Goal: Register for event/course

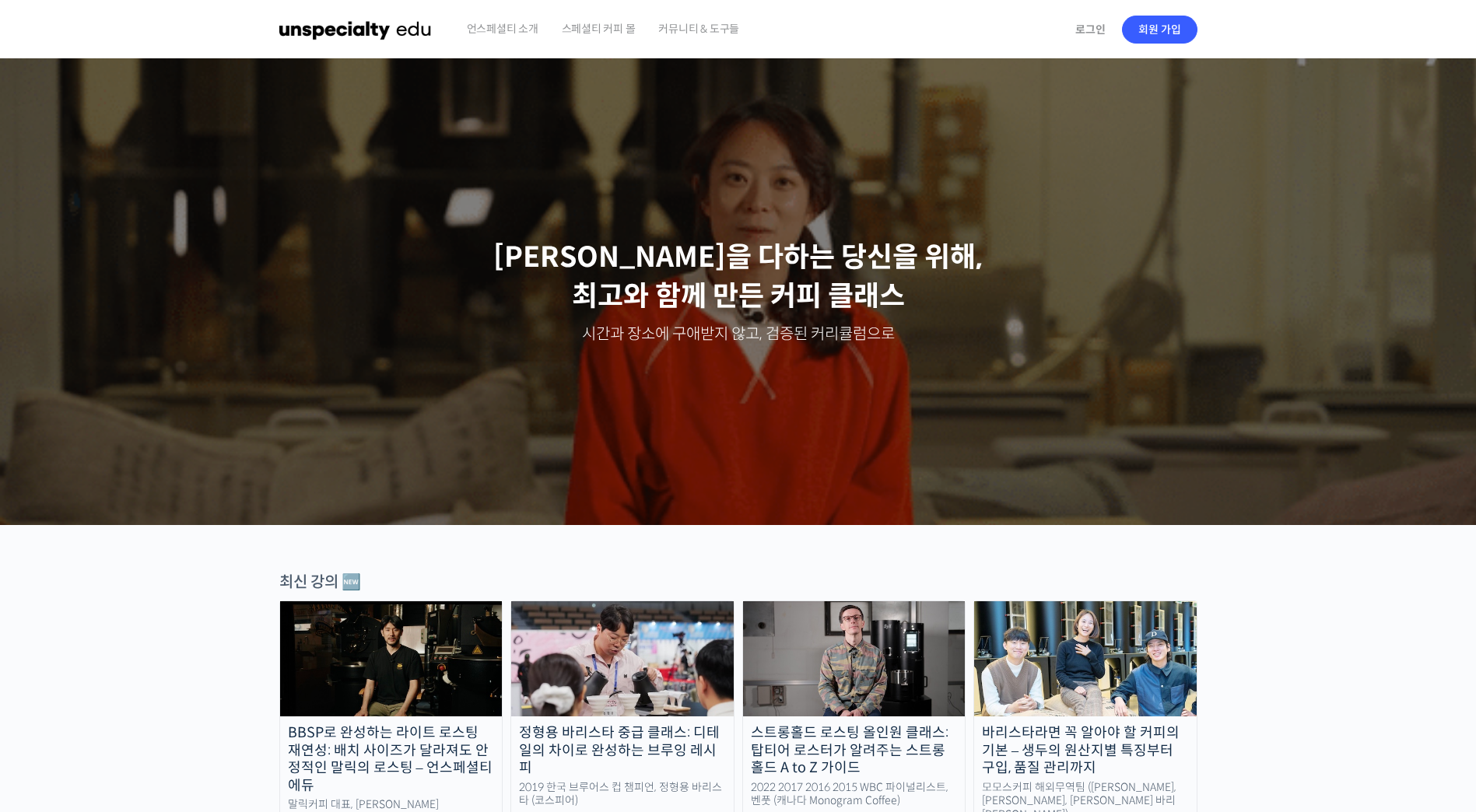
click at [847, 680] on img at bounding box center [854, 659] width 223 height 115
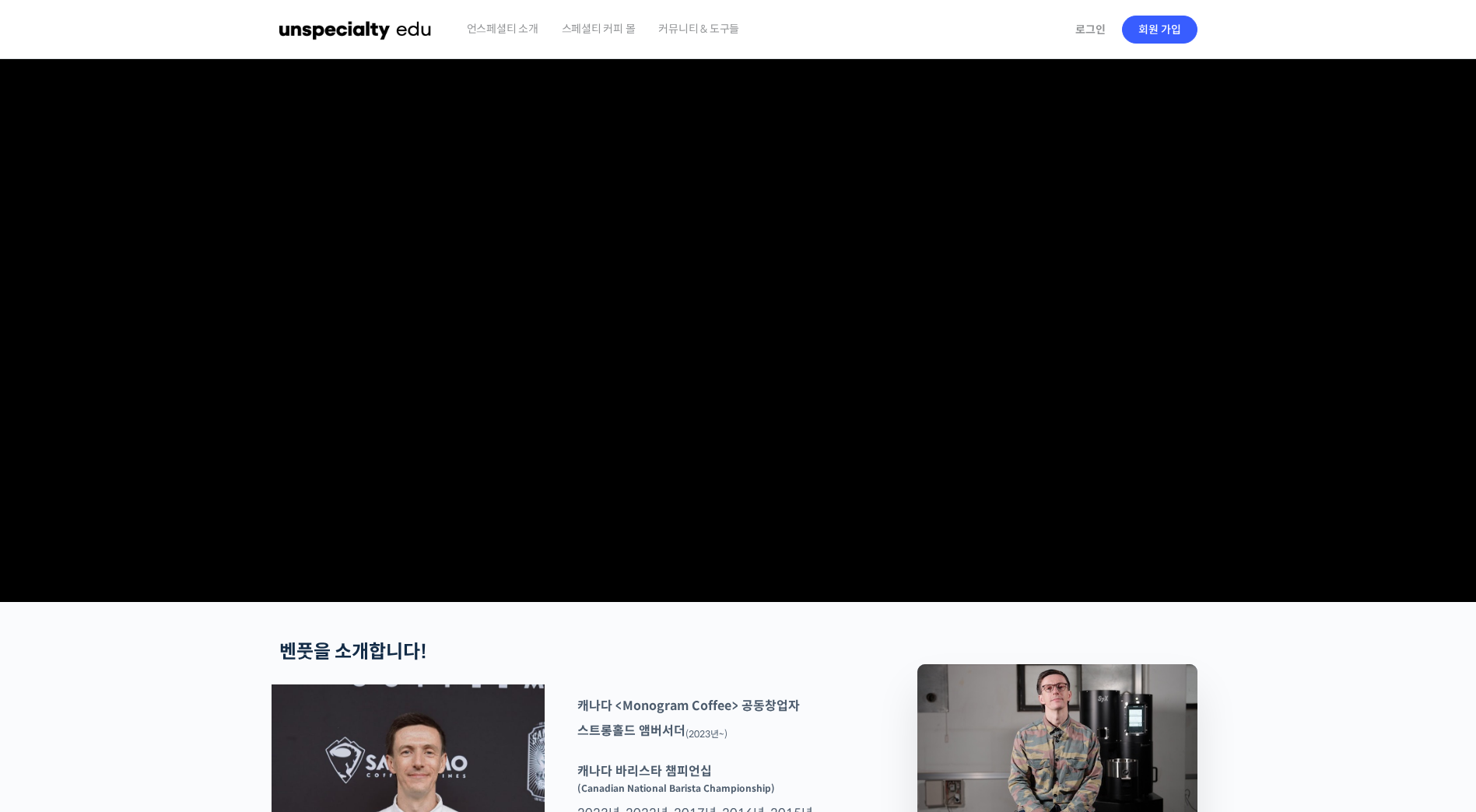
click at [1086, 782] on img at bounding box center [1058, 743] width 280 height 158
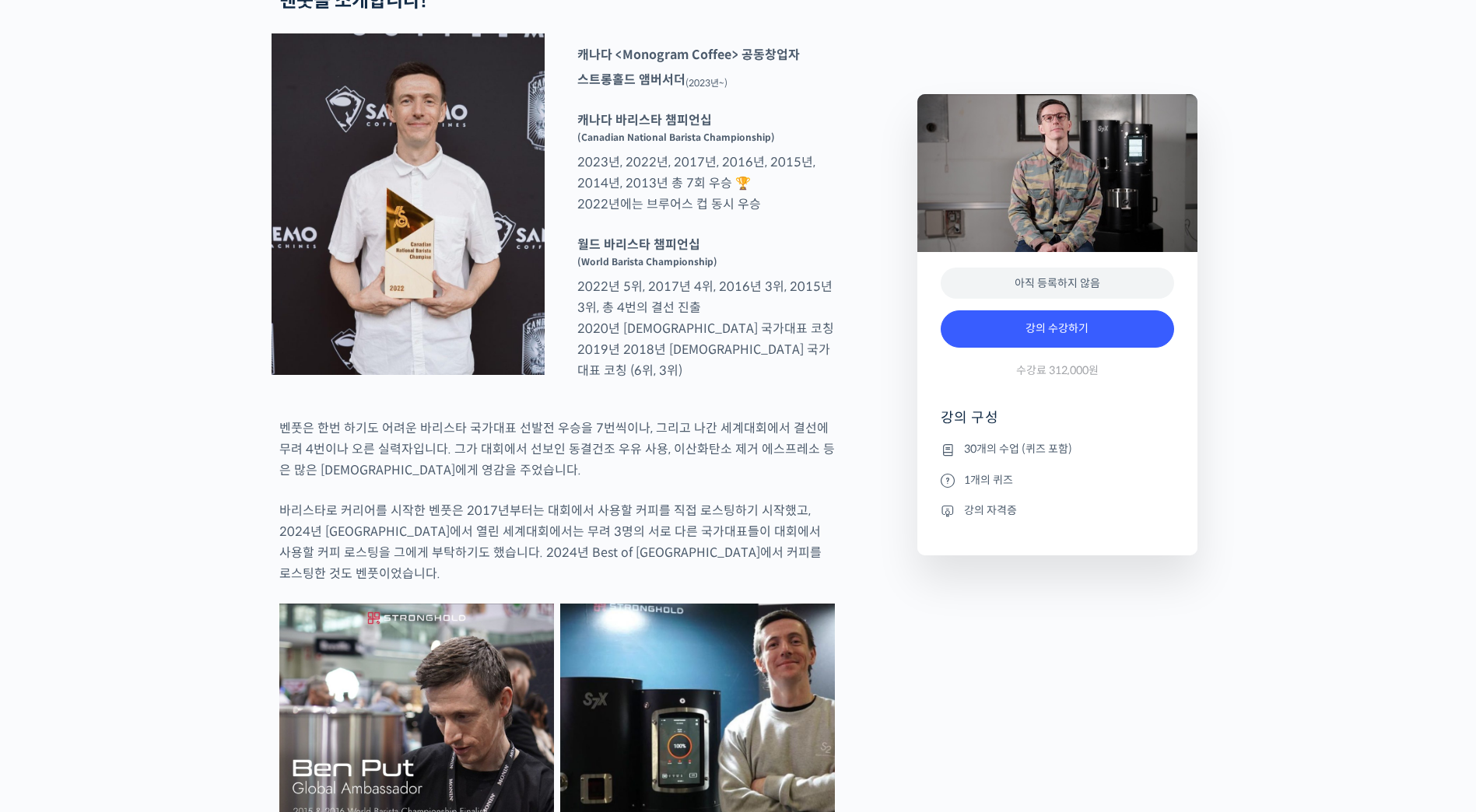
scroll to position [631, 0]
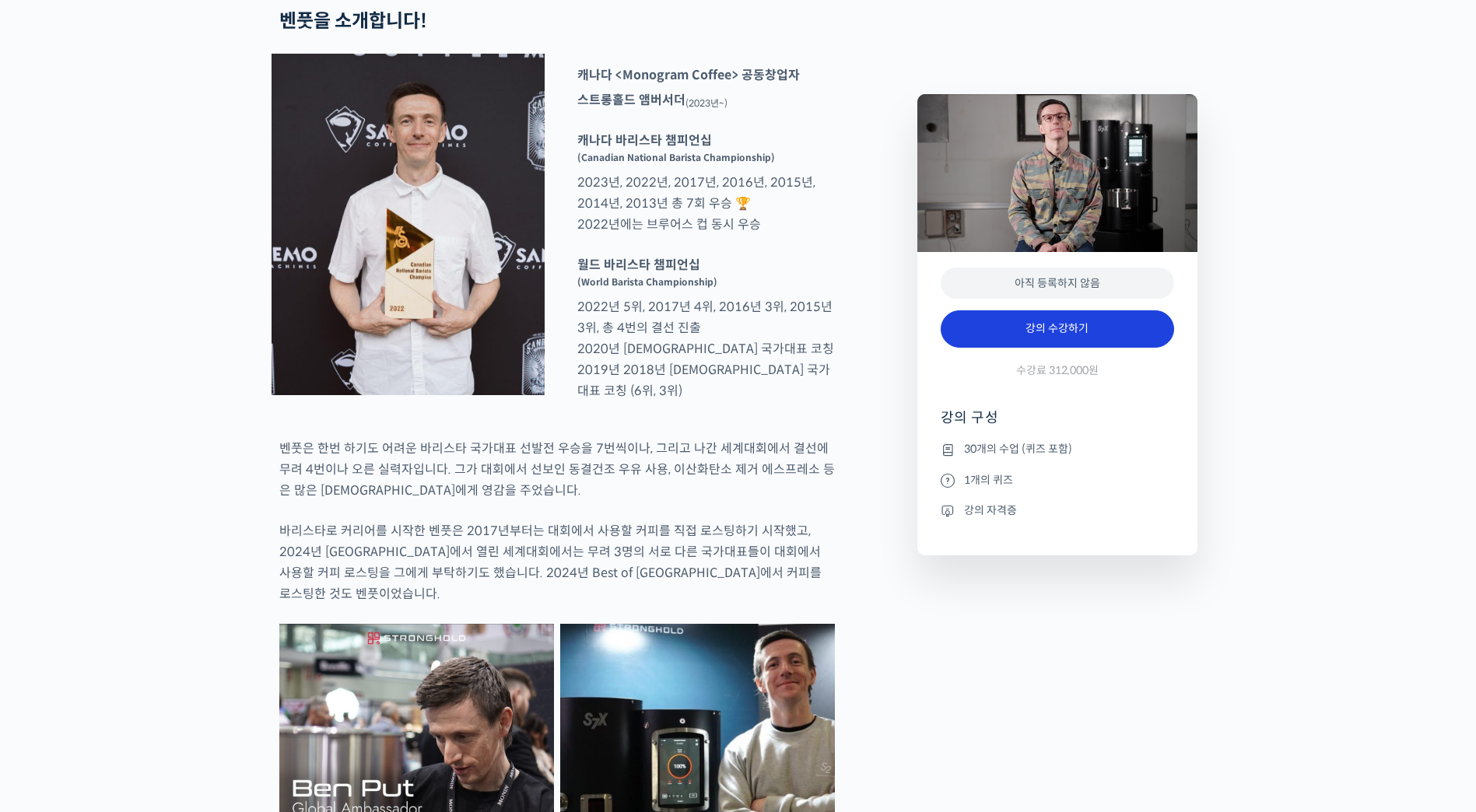
click at [1116, 322] on link "강의 수강하기" at bounding box center [1058, 329] width 234 height 38
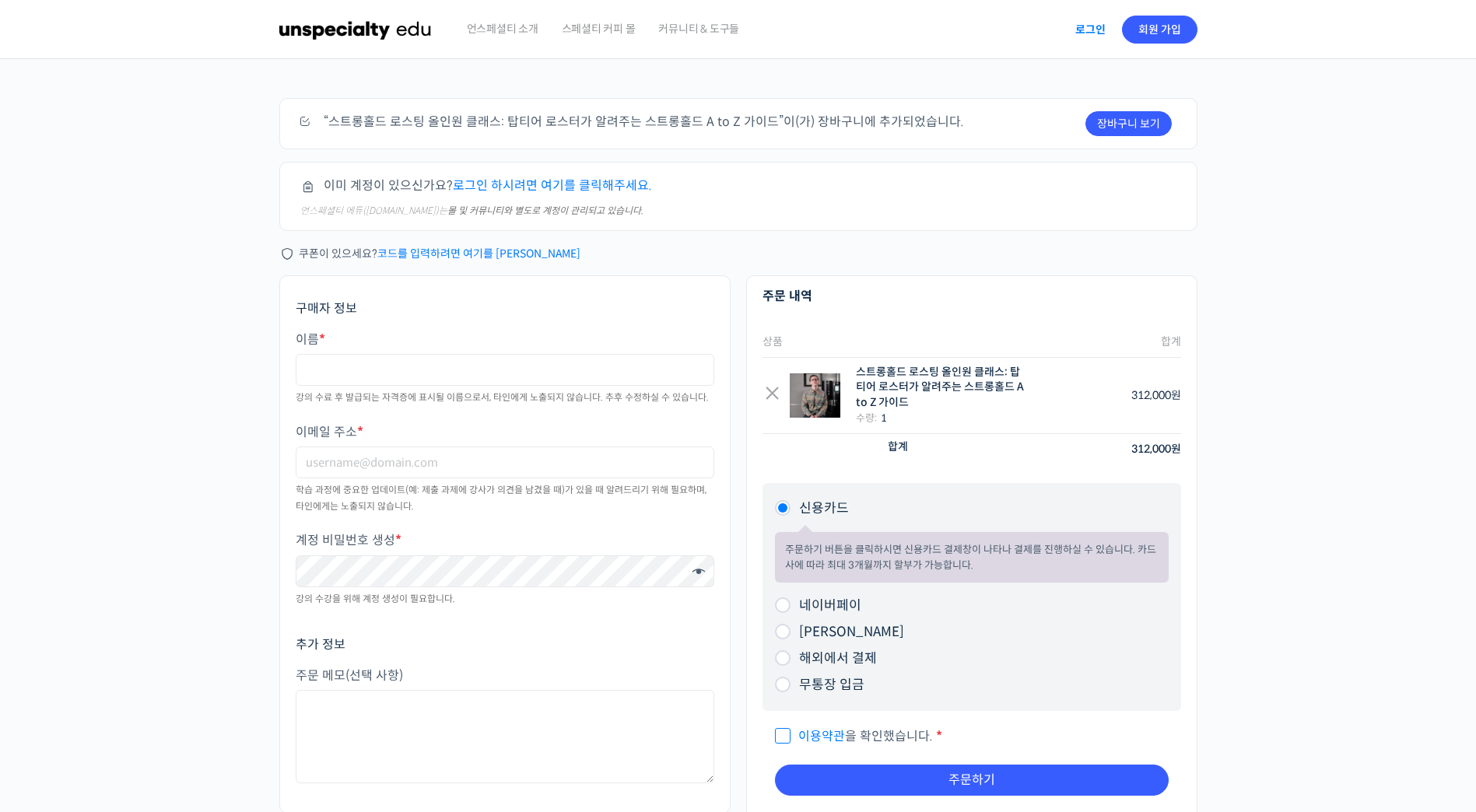
click at [1087, 29] on link "로그인" at bounding box center [1090, 30] width 49 height 36
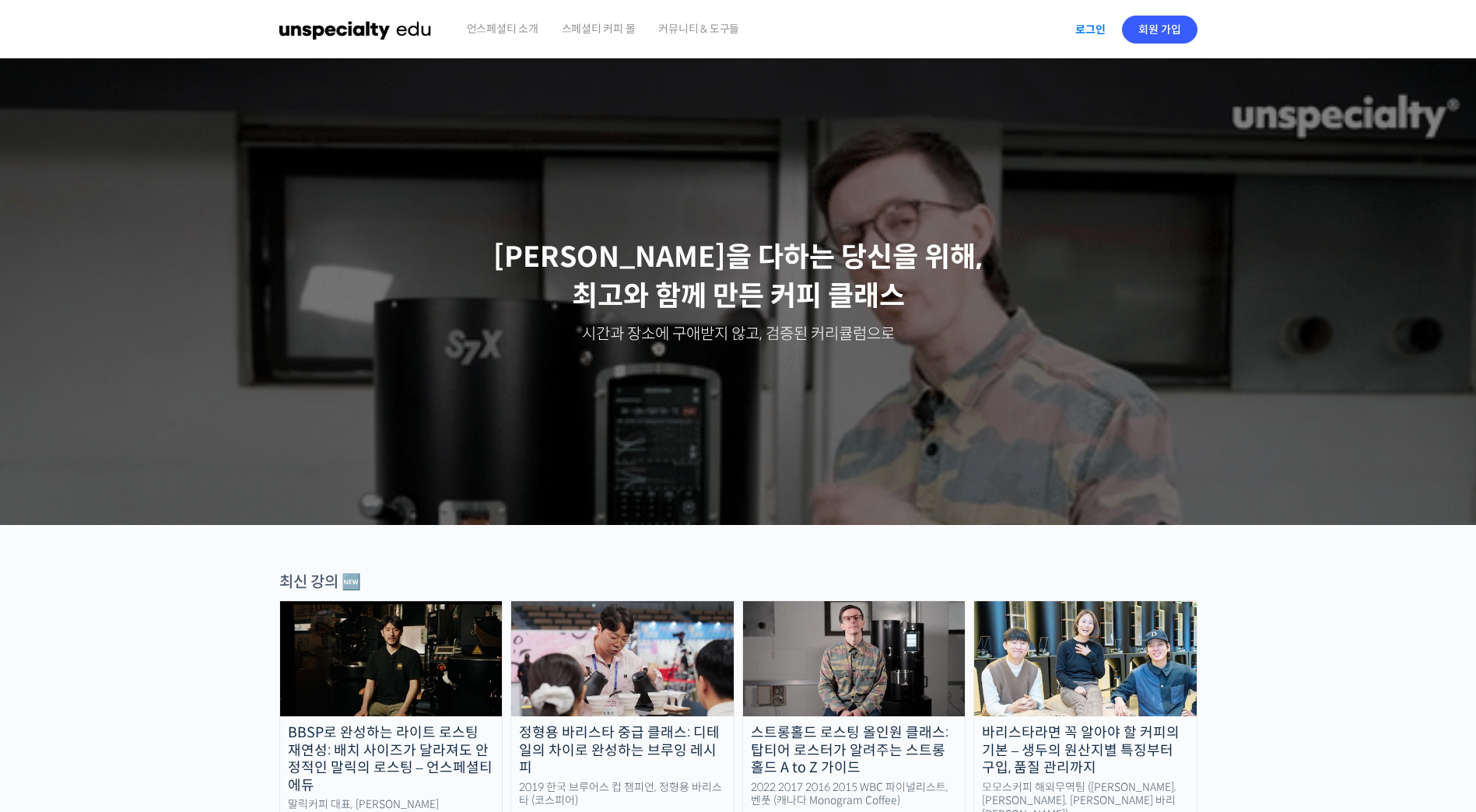
click at [1088, 34] on link "로그인" at bounding box center [1090, 30] width 49 height 36
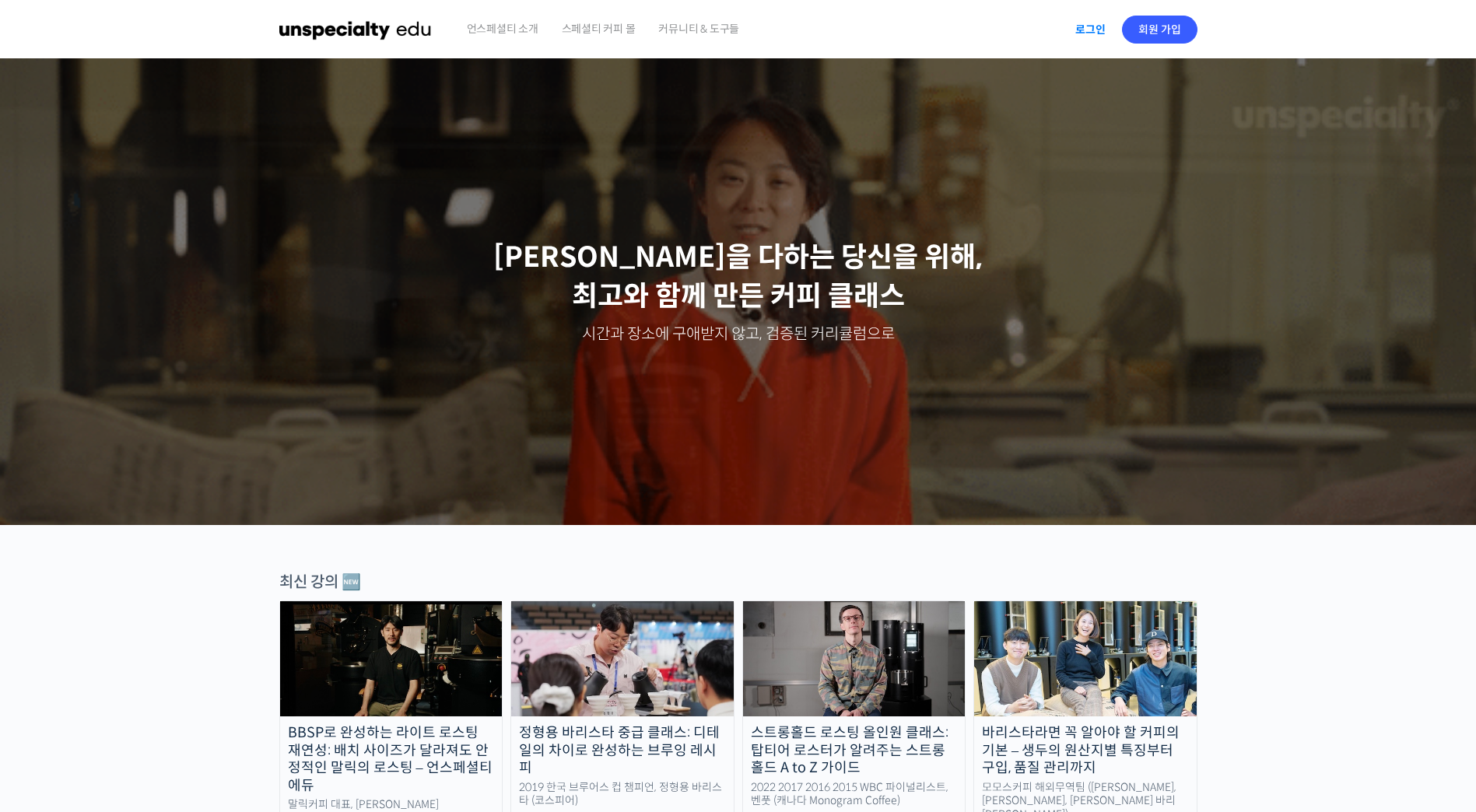
click at [1097, 22] on link "로그인" at bounding box center [1090, 30] width 49 height 36
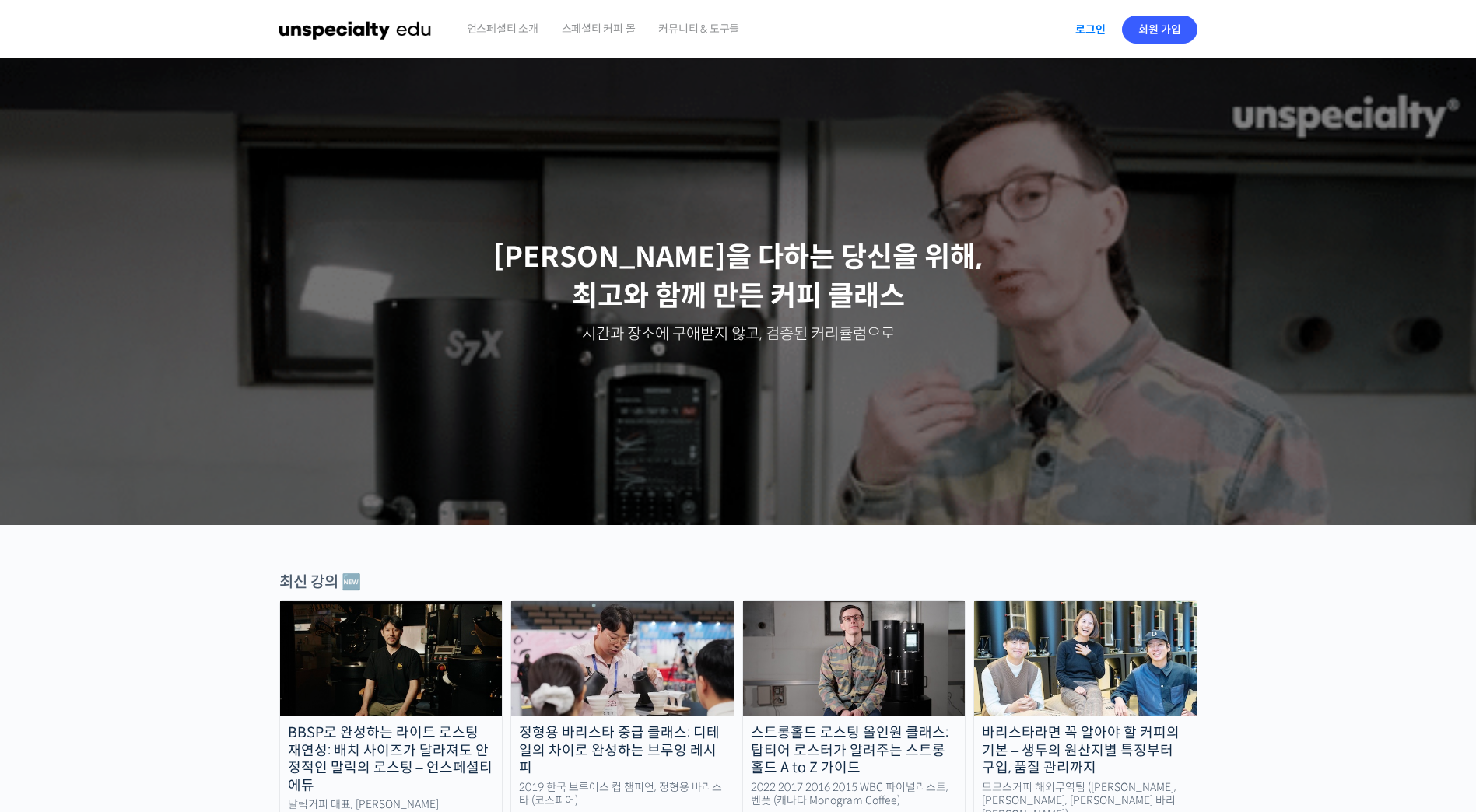
click at [1102, 26] on link "로그인" at bounding box center [1090, 30] width 49 height 36
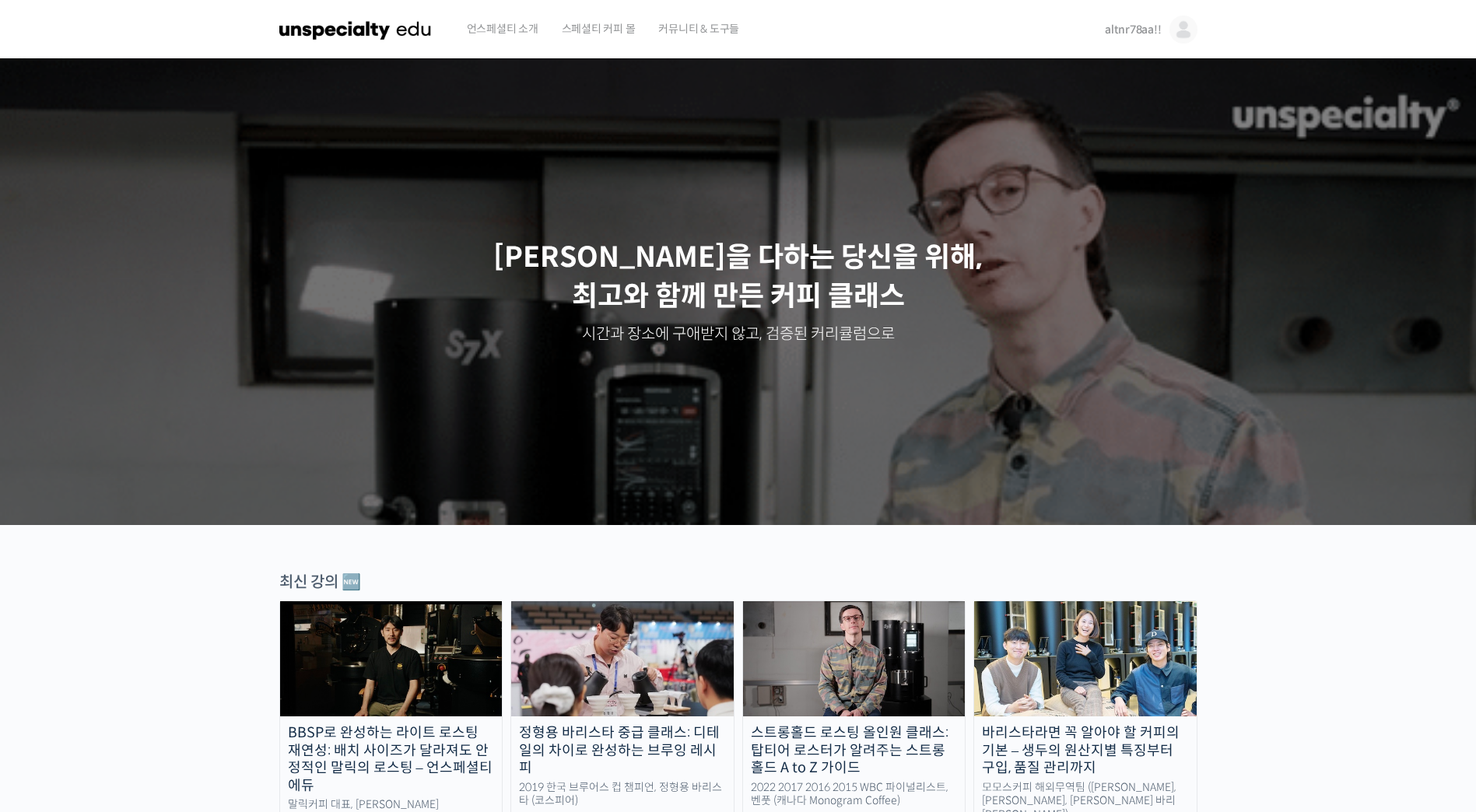
click at [855, 730] on div "스트롱홀드 로스팅 올인원 클래스: 탑티어 로스터가 알려주는 스트롱홀드 A to Z 가이드" at bounding box center [854, 750] width 223 height 53
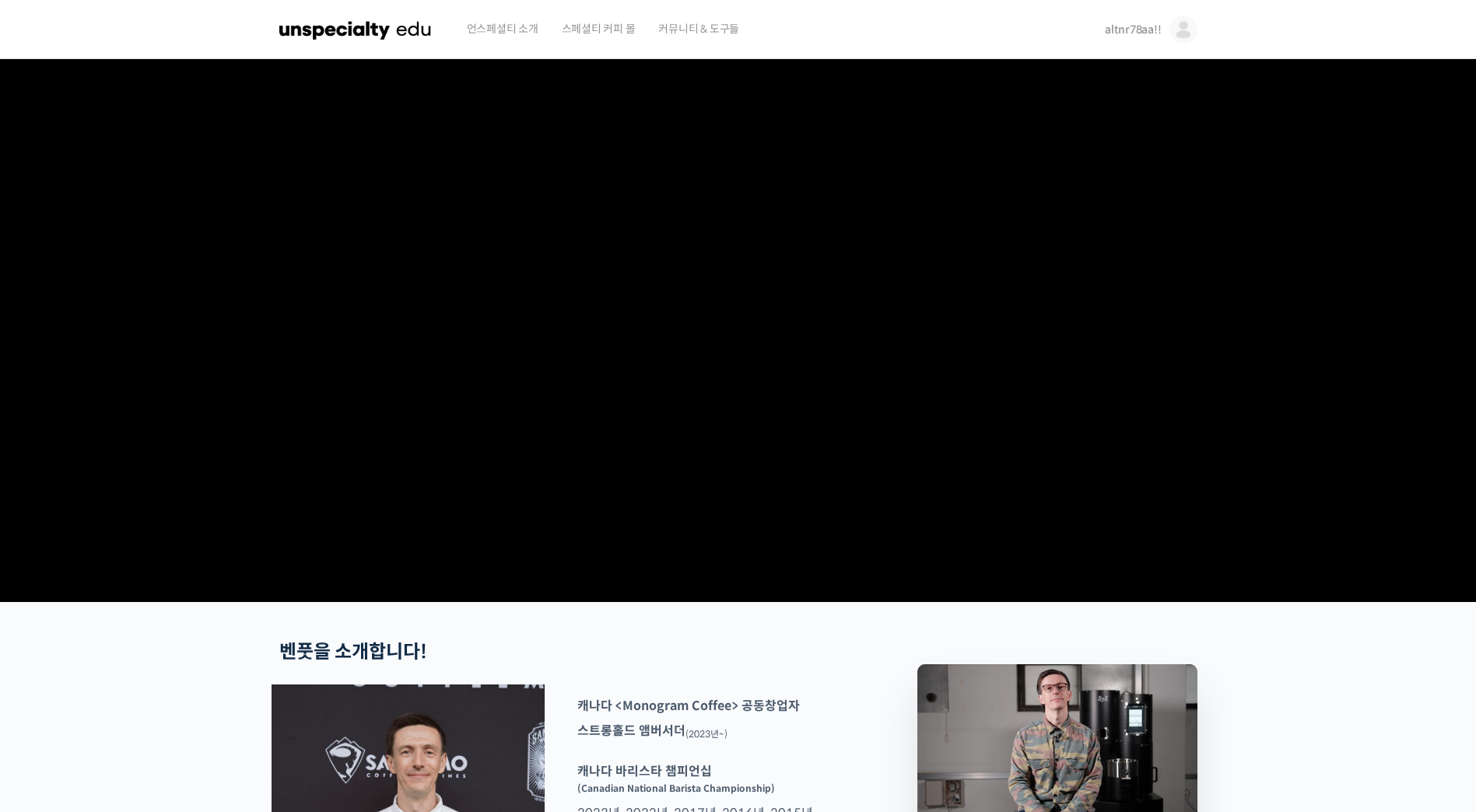
click at [1075, 748] on img at bounding box center [1058, 743] width 280 height 158
drag, startPoint x: 1476, startPoint y: 60, endPoint x: 1482, endPoint y: 181, distance: 121.1
click at [1476, 181] on html "먼저 강의를 수강 등록해주세요 언스페셜티 소개 스페셜티 커피 몰 커뮤니티 & 도구들 altnr78aa!! altnr78aa!! @misuk72…" at bounding box center [738, 406] width 1476 height 812
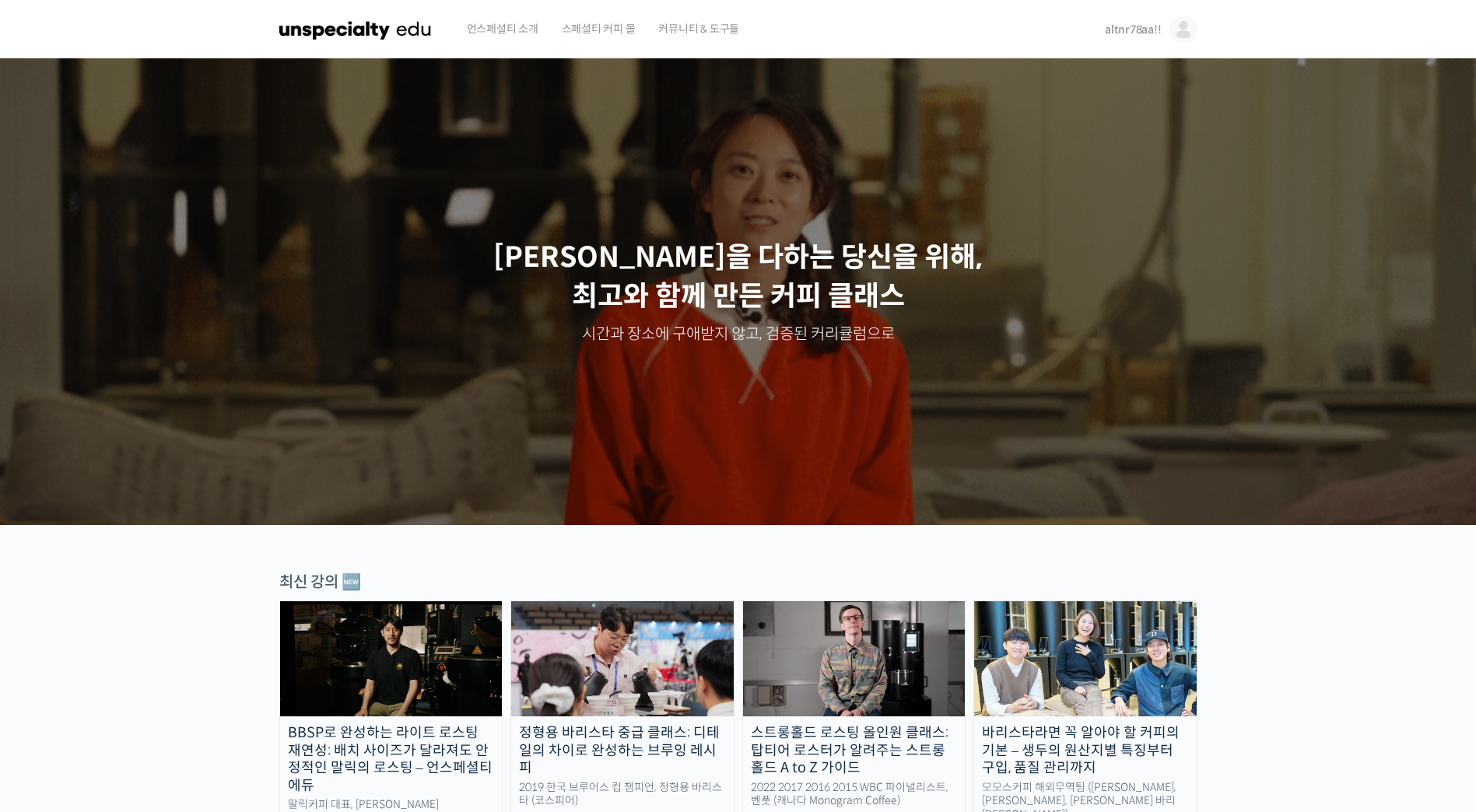
click at [839, 650] on img at bounding box center [854, 659] width 223 height 115
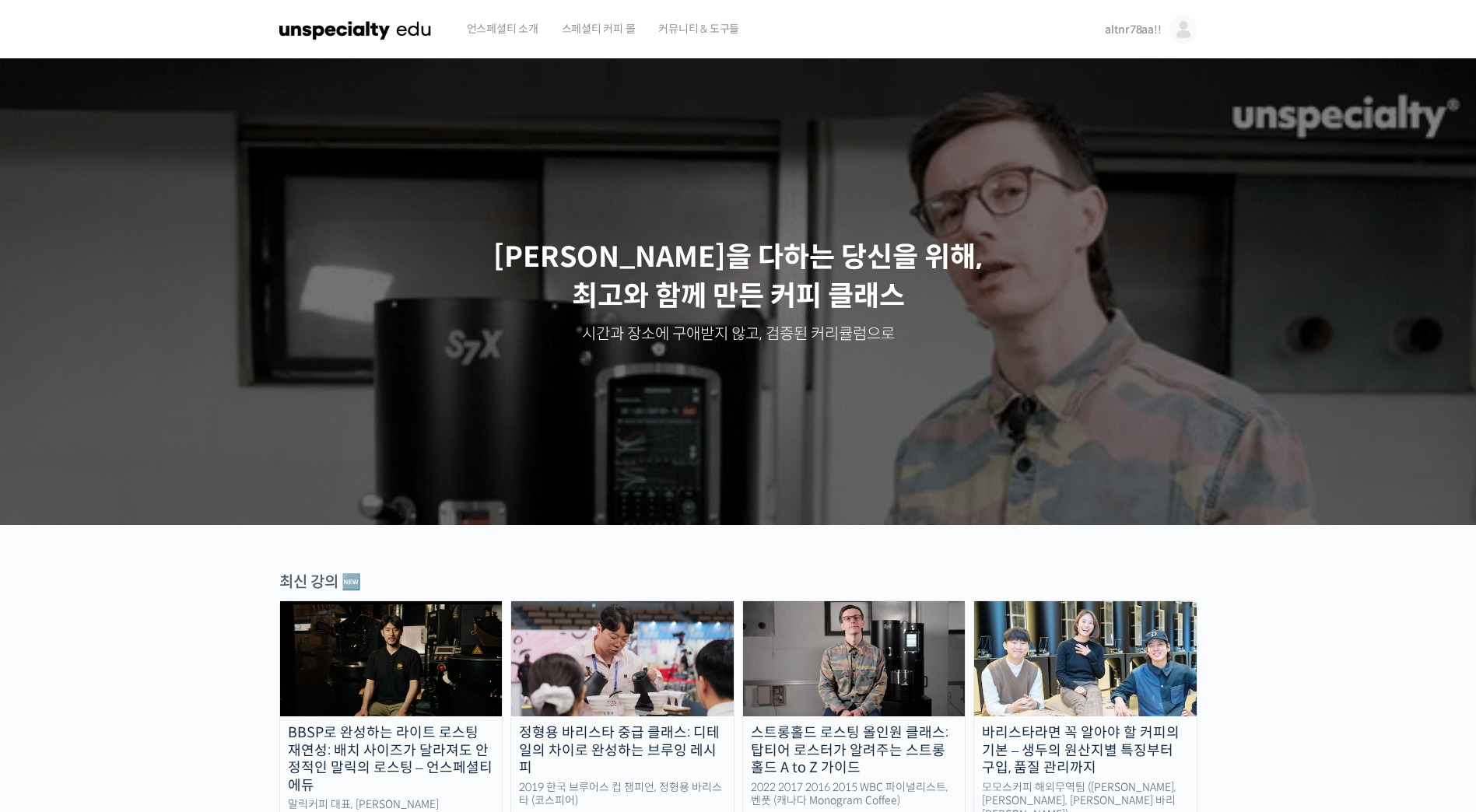
click at [1137, 32] on span "altnr78aa!!" at bounding box center [1133, 30] width 56 height 14
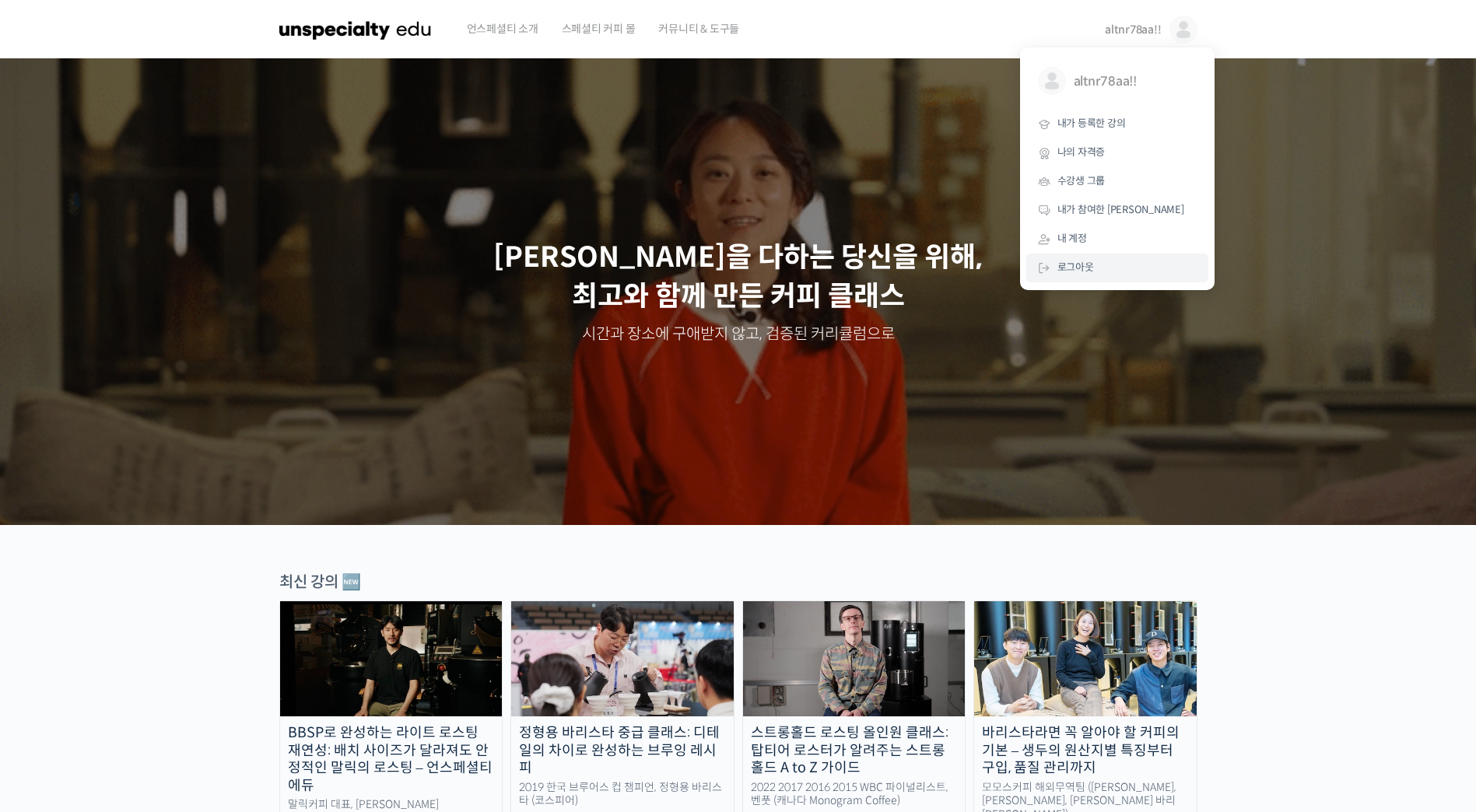
click at [1077, 270] on span "로그아웃" at bounding box center [1076, 267] width 37 height 13
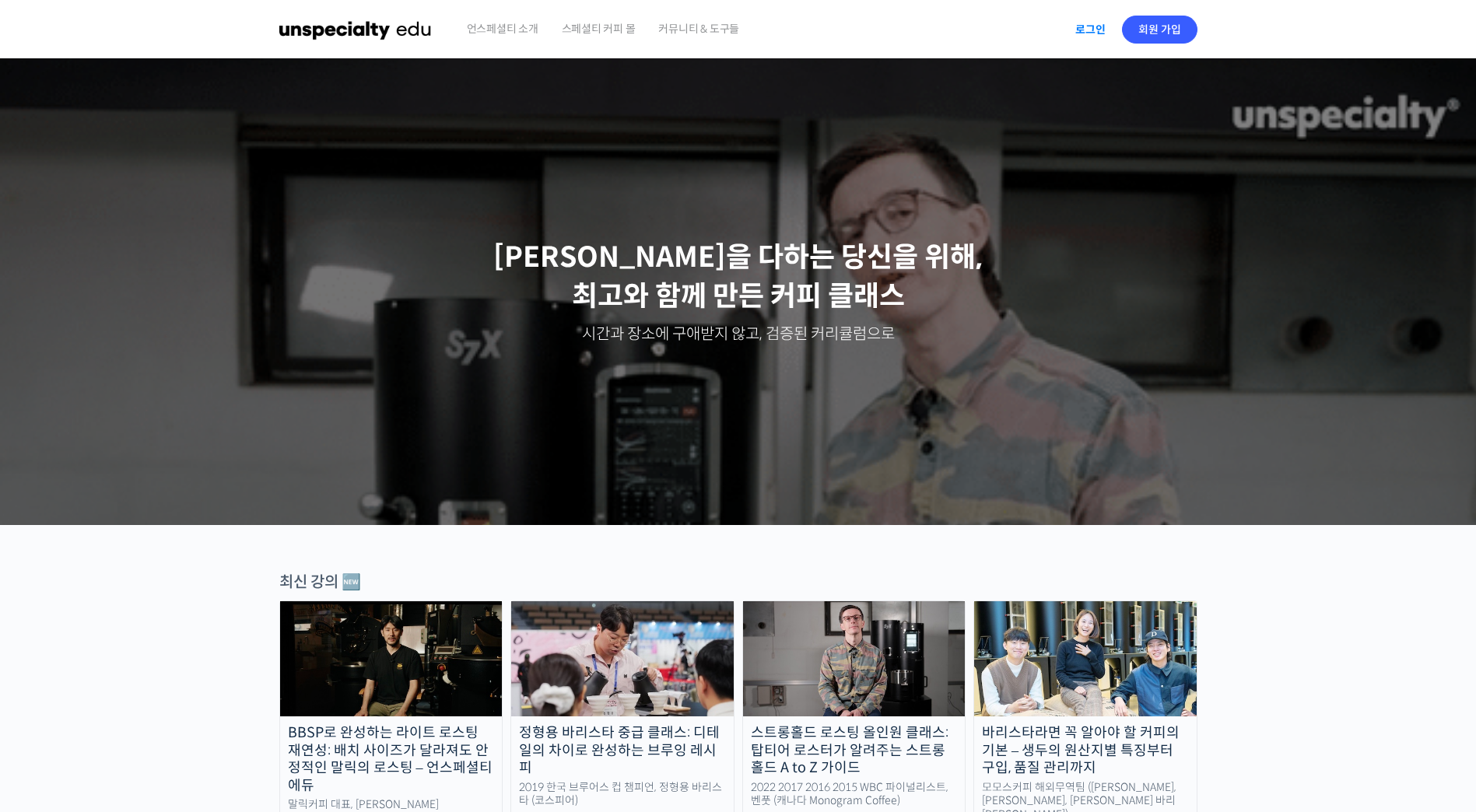
click at [1079, 26] on link "로그인" at bounding box center [1090, 30] width 49 height 36
